Goal: Find contact information: Find contact information

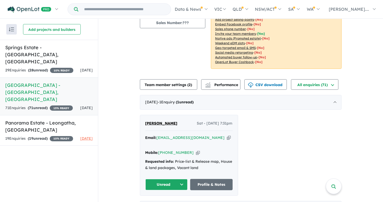
scroll to position [105, 0]
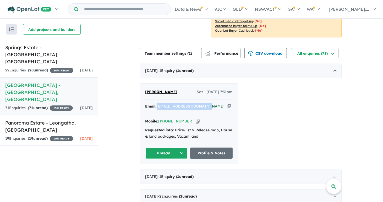
drag, startPoint x: 155, startPoint y: 99, endPoint x: 206, endPoint y: 100, distance: 50.9
click at [206, 104] on div "Email: [EMAIL_ADDRESS][DOMAIN_NAME] Copied!" at bounding box center [188, 110] width 87 height 13
copy div "[EMAIL_ADDRESS][DOMAIN_NAME]"
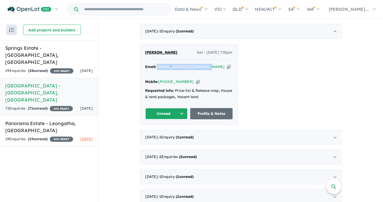
scroll to position [157, 0]
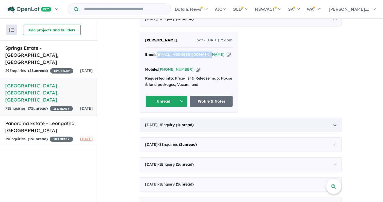
click at [218, 118] on div "[DATE] - 1 Enquir y ( 1 unread)" at bounding box center [241, 125] width 202 height 15
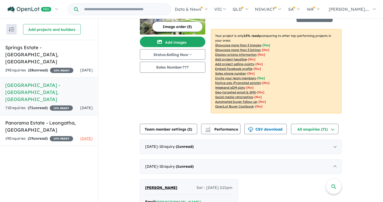
scroll to position [26, 0]
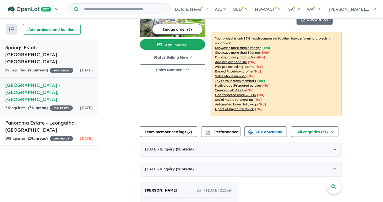
click at [36, 49] on h5 "Springs Estate - [GEOGRAPHIC_DATA] , [GEOGRAPHIC_DATA]" at bounding box center [49, 54] width 88 height 21
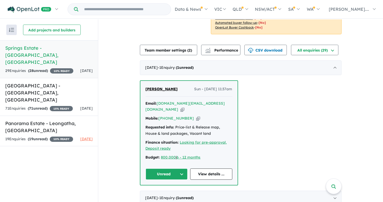
scroll to position [105, 0]
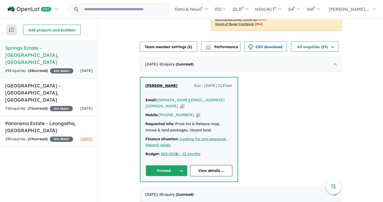
click at [201, 112] on div "Mobile: [PHONE_NUMBER] Copied!" at bounding box center [189, 115] width 87 height 6
drag, startPoint x: 207, startPoint y: 97, endPoint x: 202, endPoint y: 100, distance: 6.0
click at [202, 100] on div "Email: [DOMAIN_NAME][EMAIL_ADDRESS][DOMAIN_NAME] Copied!" at bounding box center [189, 103] width 87 height 13
click at [202, 100] on a%20Springs%20Estate%20-%20Leongatha"] "[DOMAIN_NAME][EMAIL_ADDRESS][DOMAIN_NAME]" at bounding box center [185, 103] width 79 height 11
click at [216, 112] on div "Mobile: [PHONE_NUMBER] Copied!" at bounding box center [189, 115] width 87 height 6
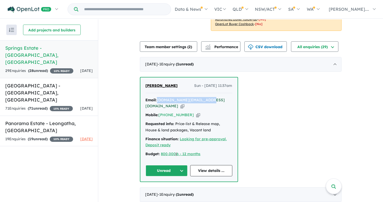
drag, startPoint x: 207, startPoint y: 98, endPoint x: 157, endPoint y: 97, distance: 50.3
click at [157, 97] on div "Email: [DOMAIN_NAME][EMAIL_ADDRESS][DOMAIN_NAME] Copied!" at bounding box center [189, 103] width 87 height 13
copy a%20Springs%20Estate%20-%20Leongatha"] "[DOMAIN_NAME][EMAIL_ADDRESS][DOMAIN_NAME]"
